Goal: Information Seeking & Learning: Understand process/instructions

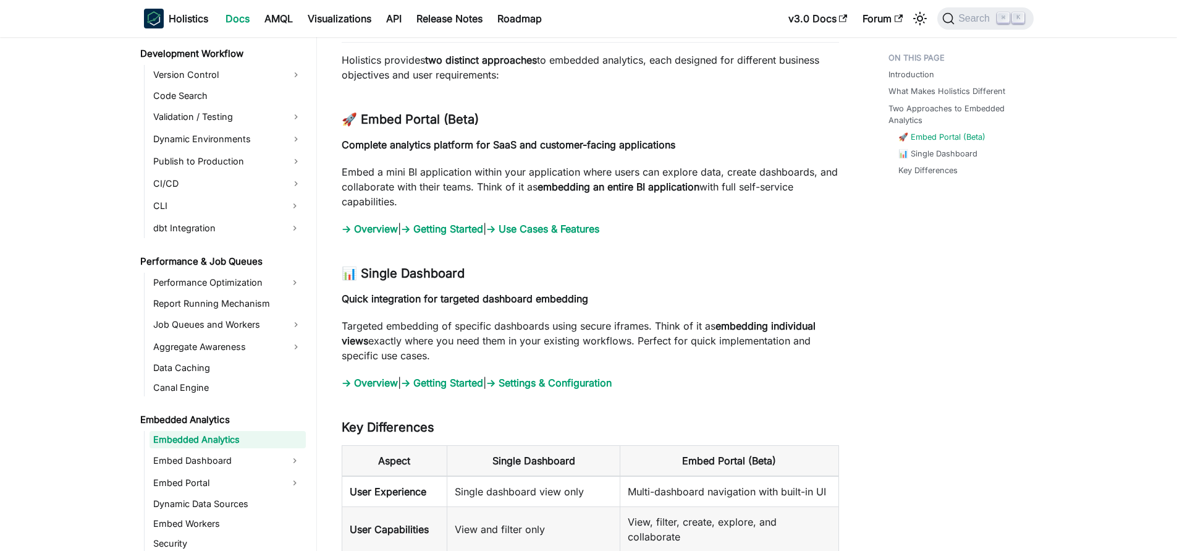
scroll to position [1248, 0]
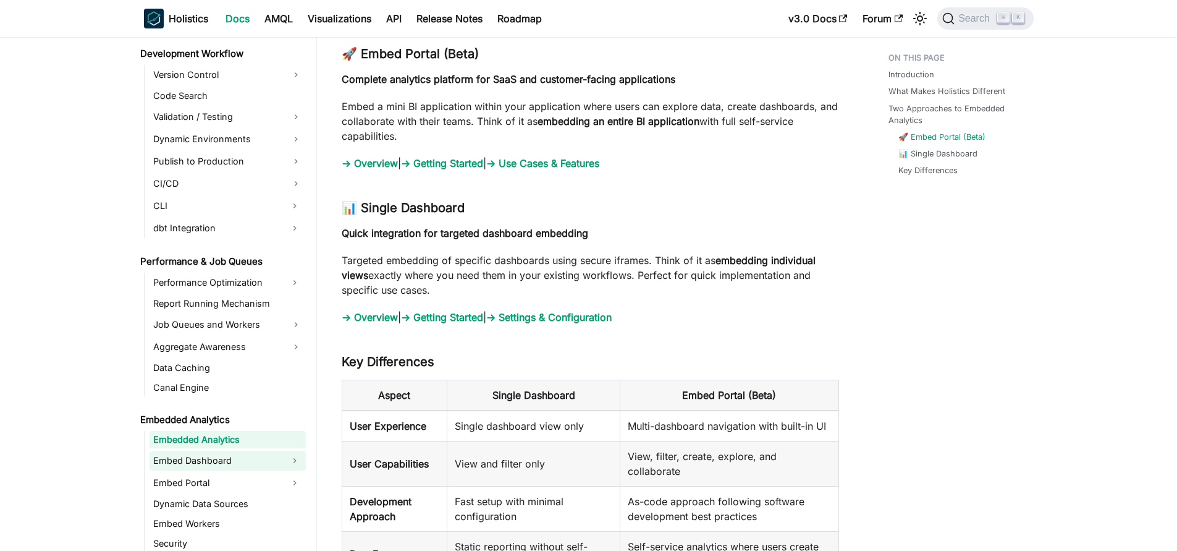
click at [185, 464] on link "Embed Dashboard" at bounding box center [217, 461] width 134 height 20
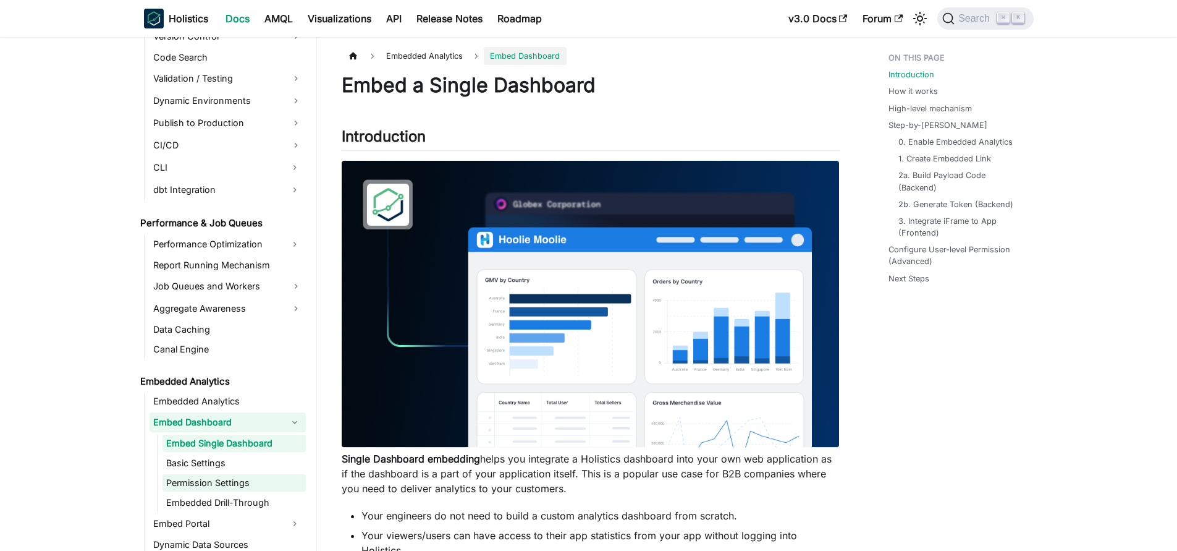
scroll to position [981, 0]
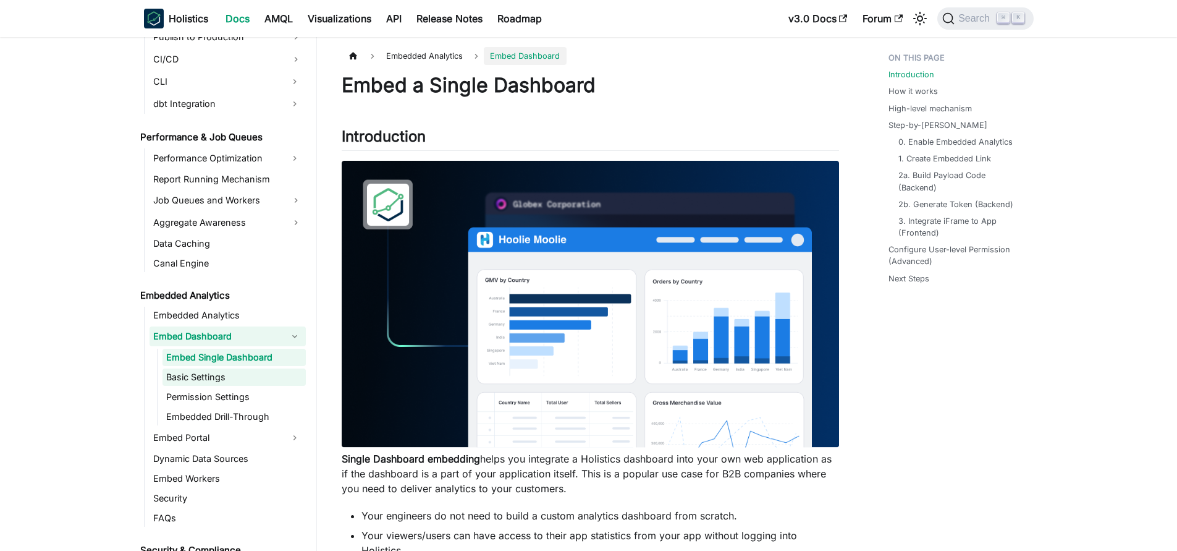
click at [223, 371] on link "Basic Settings" at bounding box center [234, 376] width 143 height 17
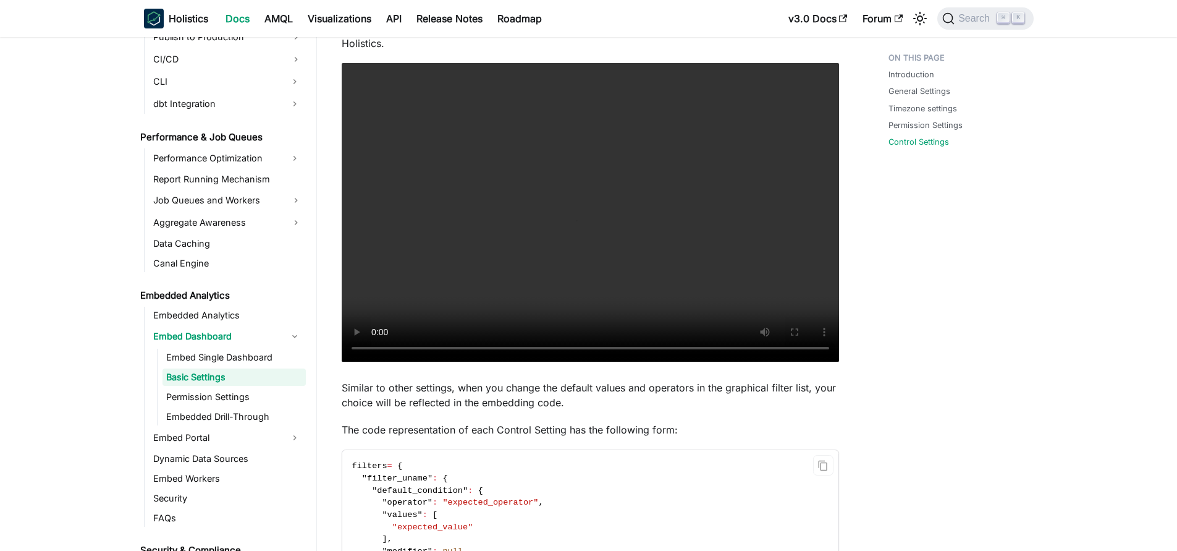
scroll to position [1809, 0]
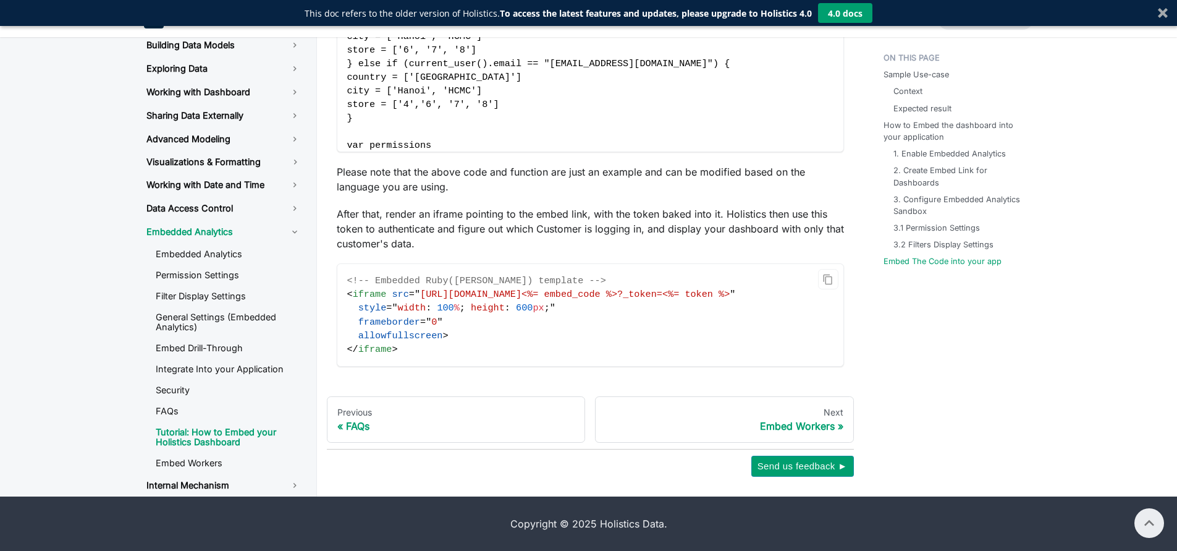
scroll to position [4376, 0]
